Goal: Information Seeking & Learning: Find specific fact

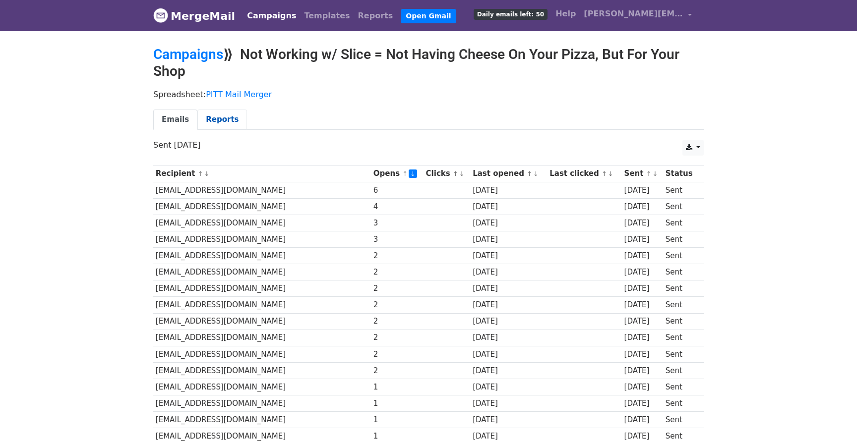
click at [219, 122] on link "Reports" at bounding box center [222, 120] width 50 height 20
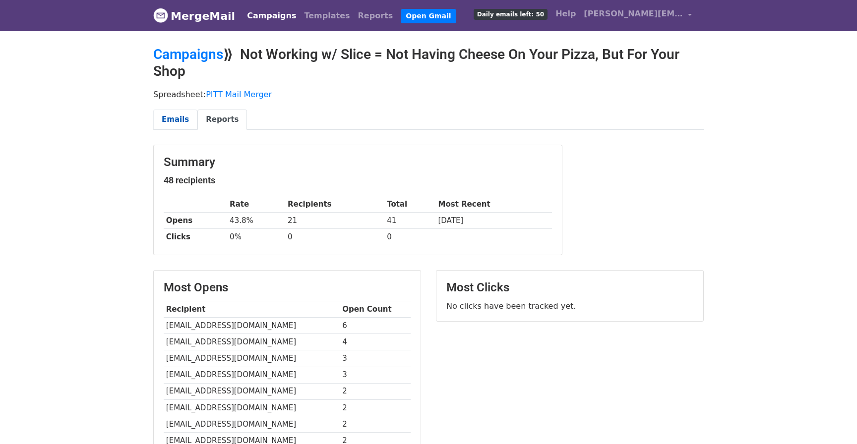
click at [173, 124] on link "Emails" at bounding box center [175, 120] width 44 height 20
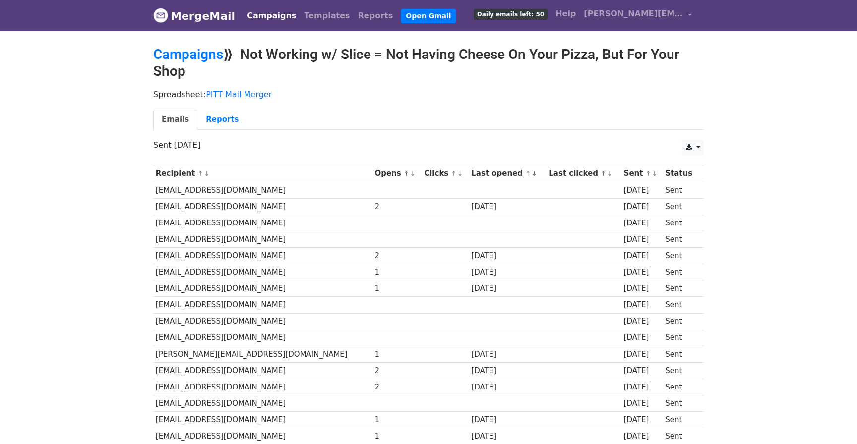
drag, startPoint x: 157, startPoint y: 207, endPoint x: 267, endPoint y: 207, distance: 110.1
click at [267, 207] on td "[EMAIL_ADDRESS][DOMAIN_NAME]" at bounding box center [262, 206] width 219 height 16
click at [410, 175] on link "↓" at bounding box center [412, 173] width 5 height 7
drag, startPoint x: 153, startPoint y: 192, endPoint x: 258, endPoint y: 192, distance: 105.1
click at [258, 192] on td "[EMAIL_ADDRESS][DOMAIN_NAME]" at bounding box center [262, 190] width 218 height 16
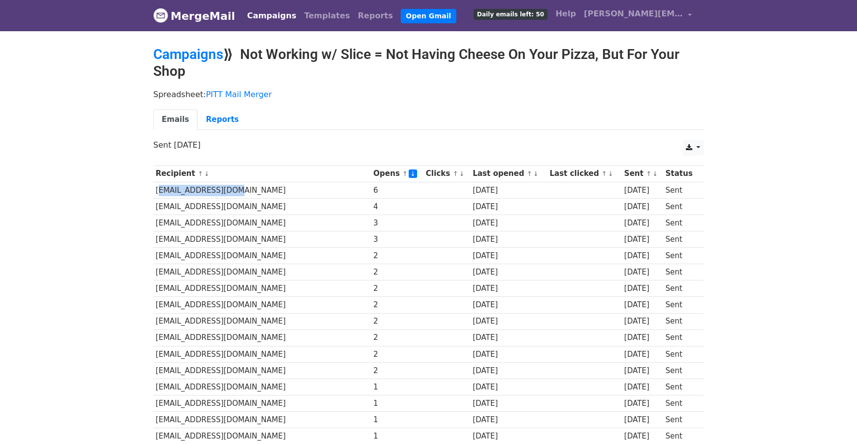
drag, startPoint x: 232, startPoint y: 192, endPoint x: 154, endPoint y: 191, distance: 77.9
click at [154, 191] on td "[EMAIL_ADDRESS][DOMAIN_NAME]" at bounding box center [262, 190] width 218 height 16
copy td "[EMAIL_ADDRESS][DOMAIN_NAME]"
